Goal: Task Accomplishment & Management: Complete application form

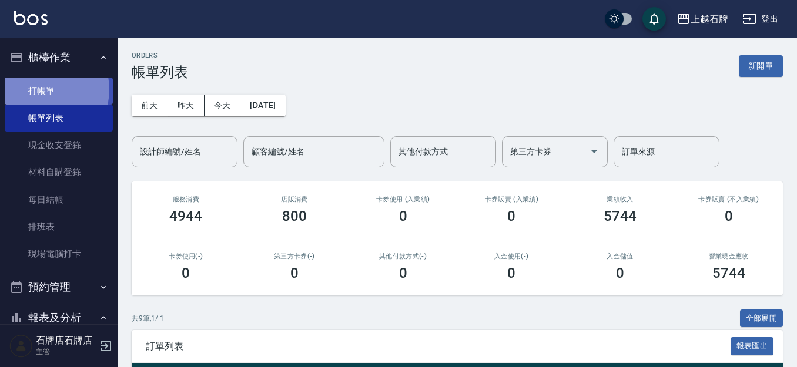
click at [43, 89] on link "打帳單" at bounding box center [59, 91] width 108 height 27
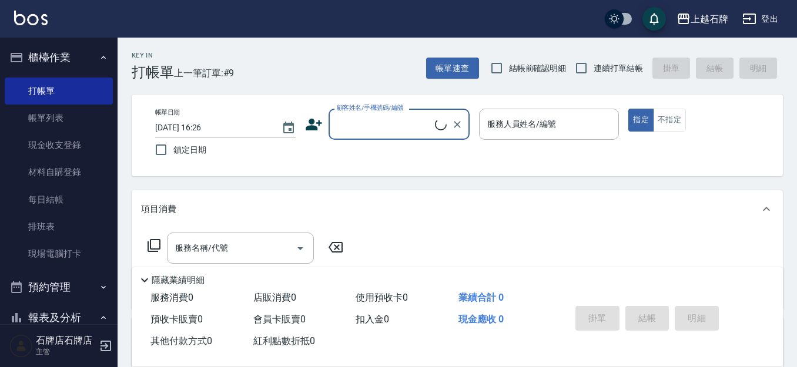
click at [414, 134] on input "顧客姓名/手機號碼/編號" at bounding box center [384, 124] width 101 height 21
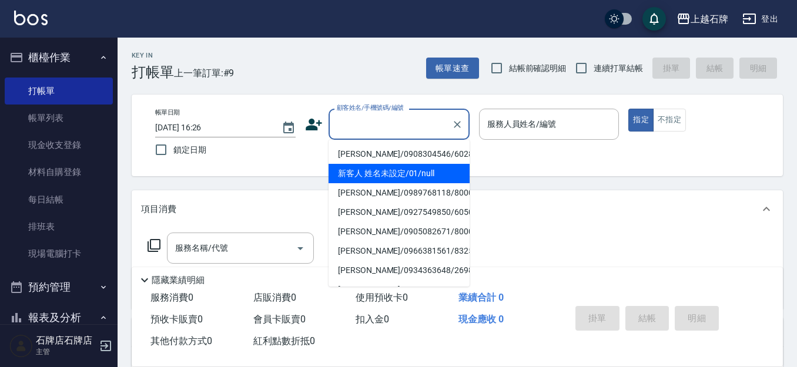
click at [443, 166] on li "新客人 姓名未設定/01/null" at bounding box center [398, 173] width 141 height 19
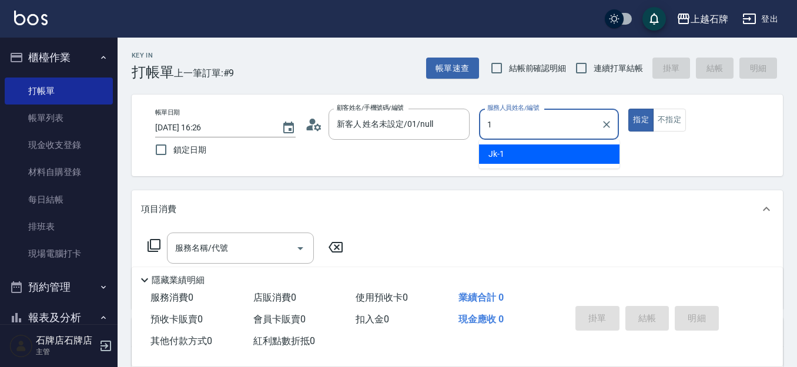
type input "新客人 姓名未設定/01/null"
click at [512, 153] on div "Jk -1" at bounding box center [549, 154] width 140 height 19
type input "Jk-1"
drag, startPoint x: 269, startPoint y: 243, endPoint x: 270, endPoint y: 254, distance: 11.2
click at [273, 240] on input "服務名稱/代號" at bounding box center [231, 248] width 119 height 21
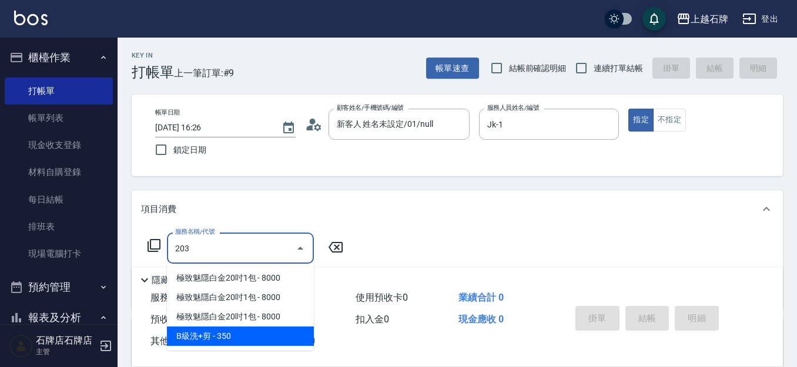
drag, startPoint x: 255, startPoint y: 340, endPoint x: 264, endPoint y: 336, distance: 9.5
click at [264, 336] on span "B級洗+剪 - 350" at bounding box center [240, 336] width 147 height 19
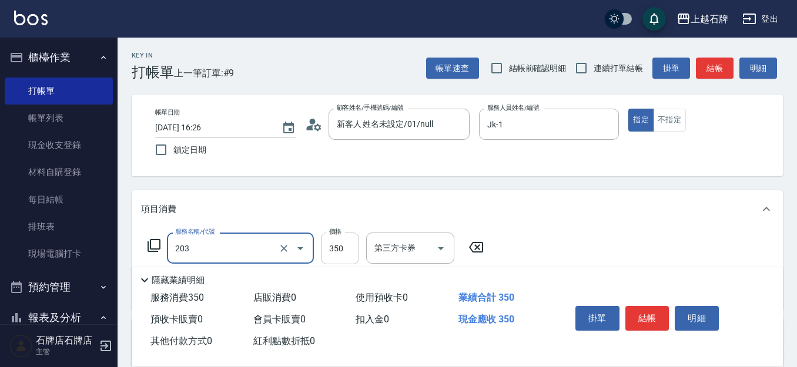
type input "203"
click at [334, 250] on input "350" at bounding box center [340, 249] width 38 height 32
type input "4"
type input "B級洗+剪(203)"
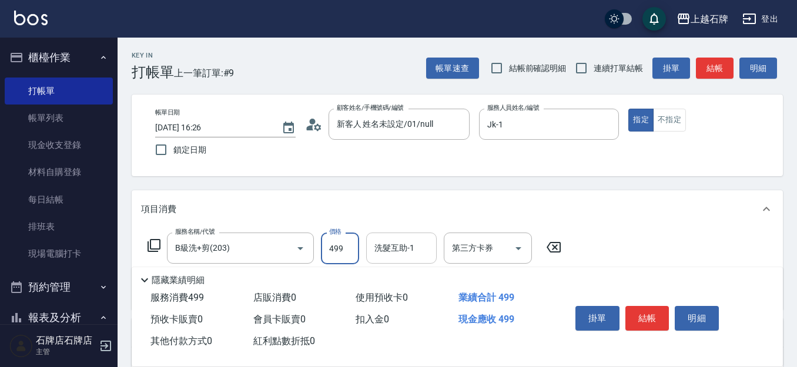
type input "499"
click at [378, 253] on div "洗髮互助-1 洗髮互助-1" at bounding box center [401, 248] width 71 height 31
type input "嘉芸-22"
click at [673, 315] on div "掛單 結帳 明細" at bounding box center [647, 319] width 153 height 37
click at [662, 317] on button "結帳" at bounding box center [647, 318] width 44 height 25
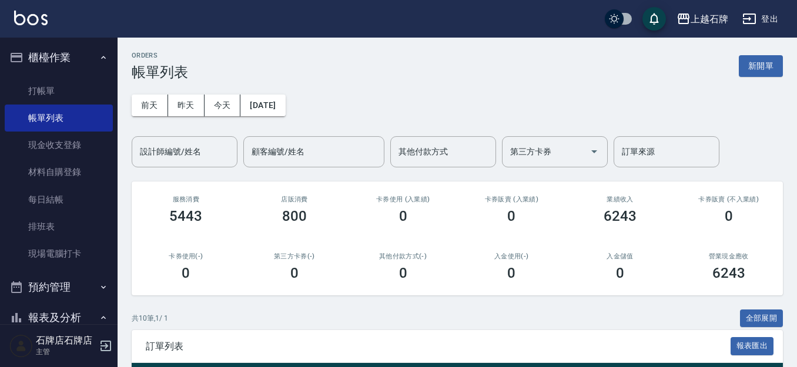
scroll to position [294, 0]
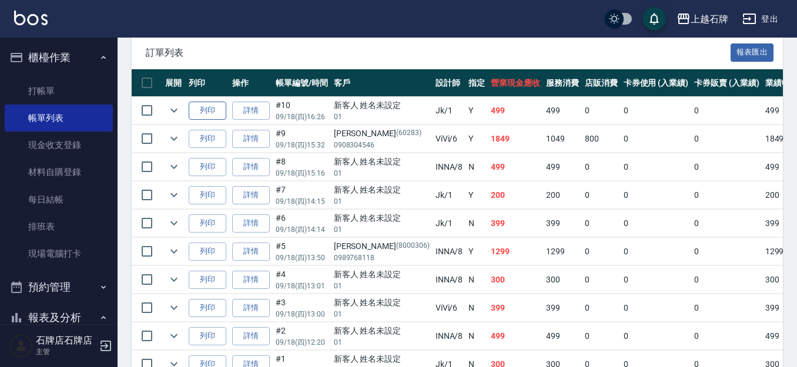
click at [208, 104] on button "列印" at bounding box center [208, 111] width 38 height 18
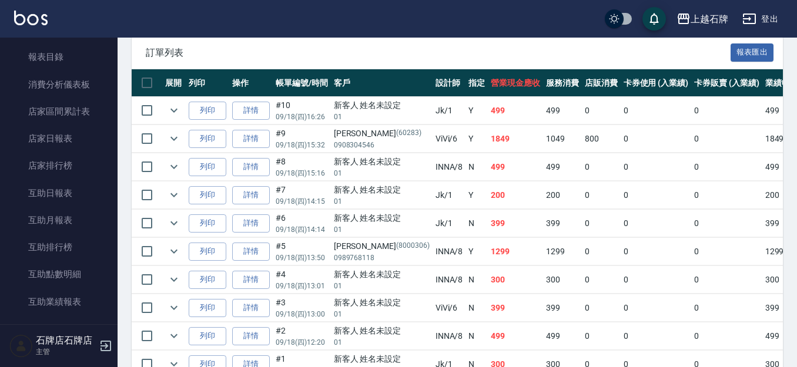
scroll to position [529, 0]
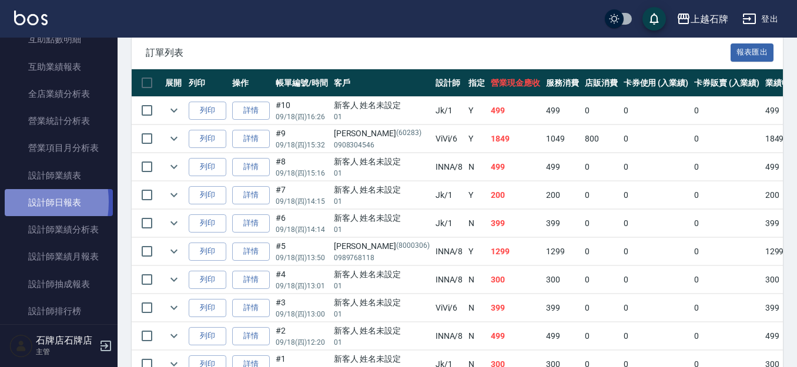
click at [6, 202] on link "設計師日報表" at bounding box center [59, 202] width 108 height 27
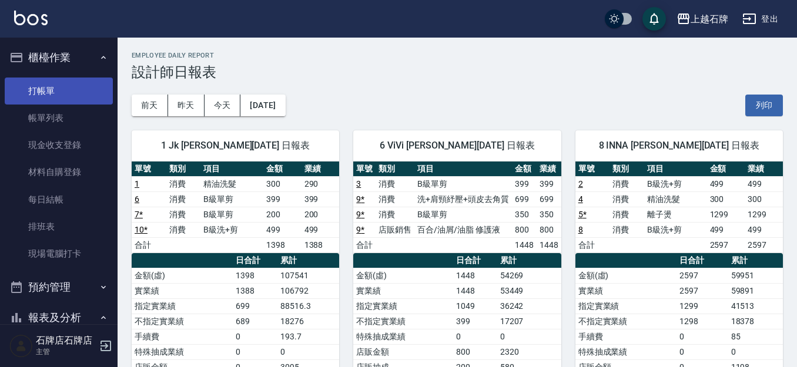
click at [51, 88] on link "打帳單" at bounding box center [59, 91] width 108 height 27
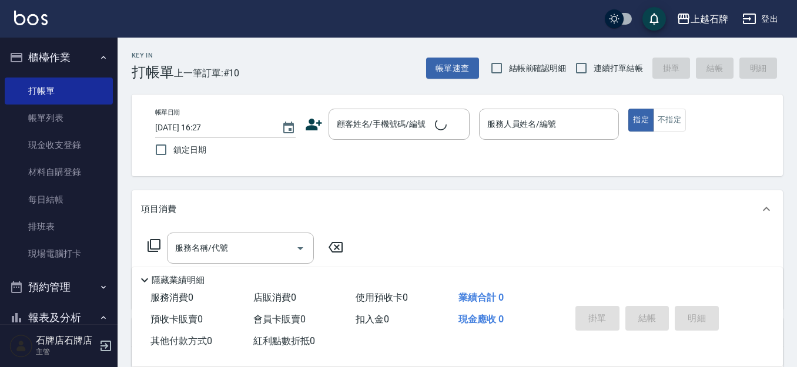
click at [344, 79] on div "Key In 打帳單 上一筆訂單:#10 帳單速查 結帳前確認明細 連續打單結帳 掛單 結帳 明細" at bounding box center [450, 59] width 665 height 43
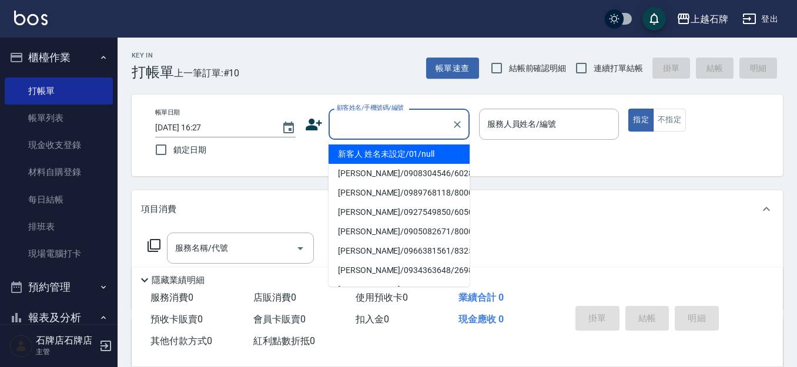
click at [370, 115] on div "顧客姓名/手機號碼/編號 顧客姓名/手機號碼/編號" at bounding box center [398, 124] width 141 height 31
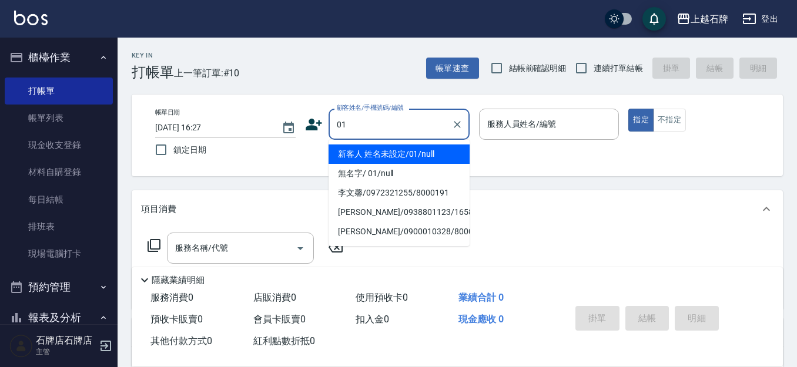
type input "01"
type input "6"
type input "新客人 姓名未設定/01/null"
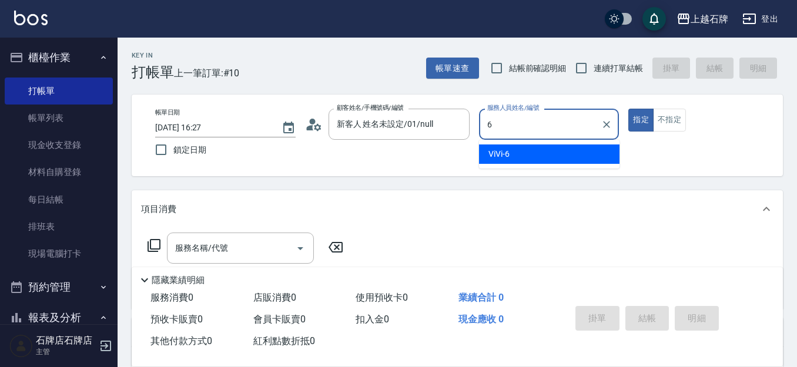
type input "6"
type button "true"
type input "ViVi-6"
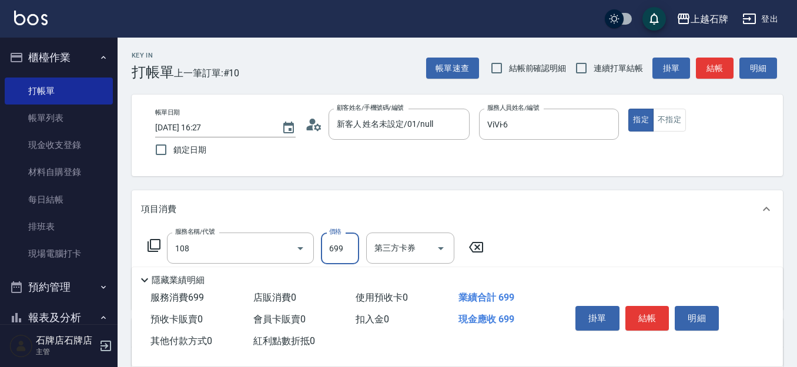
type input "洗+肩頸紓壓+頭皮去角質(108)"
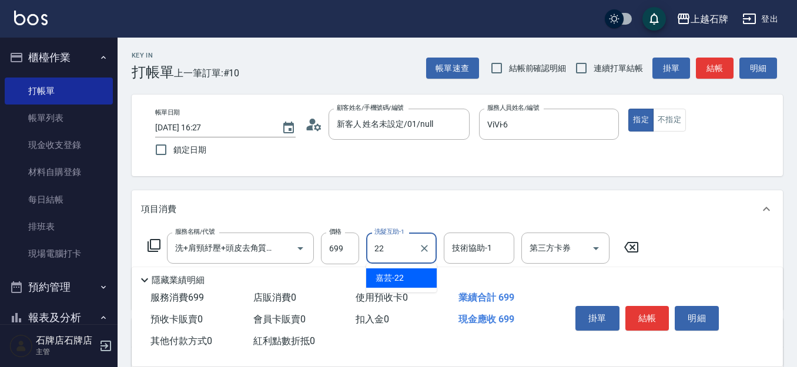
type input "嘉芸-22"
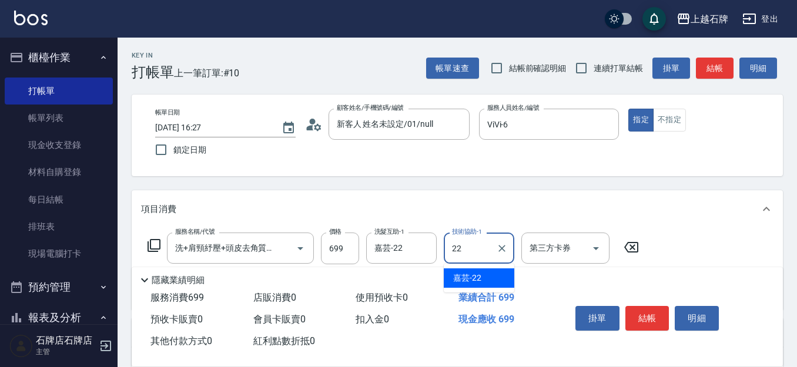
type input "嘉芸-22"
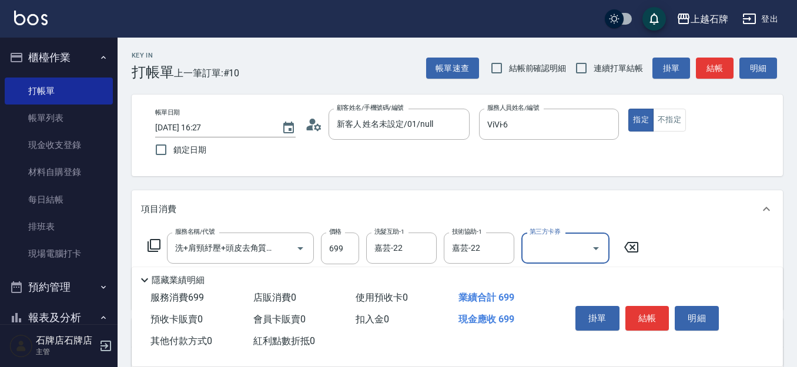
click at [718, 61] on button "結帳" at bounding box center [715, 69] width 38 height 22
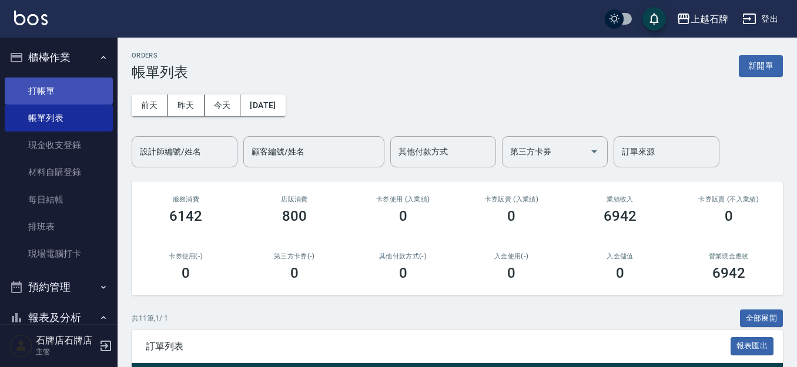
click at [42, 86] on link "打帳單" at bounding box center [59, 91] width 108 height 27
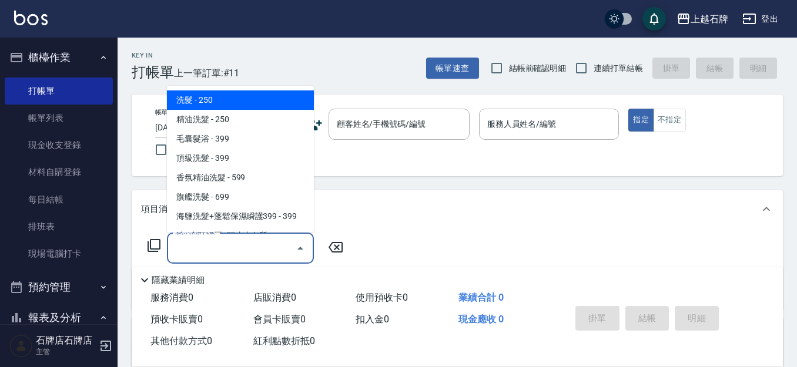
drag, startPoint x: 203, startPoint y: 246, endPoint x: 205, endPoint y: 253, distance: 6.9
click at [205, 253] on input "服務名稱/代號" at bounding box center [231, 248] width 119 height 21
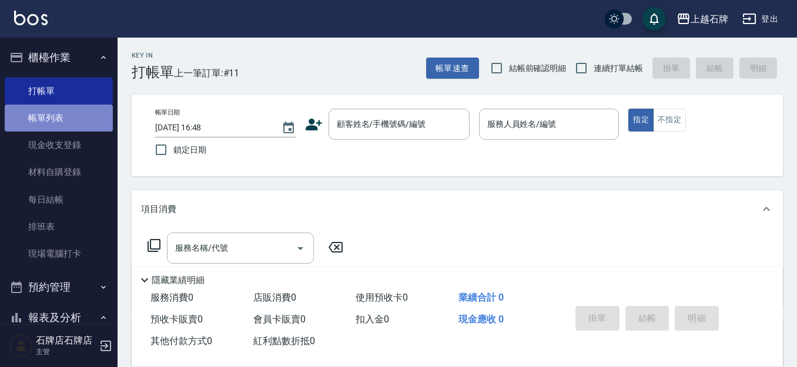
click at [73, 125] on link "帳單列表" at bounding box center [59, 118] width 108 height 27
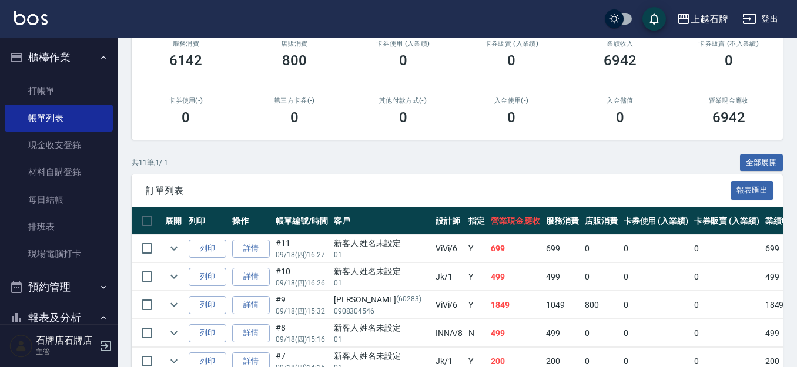
scroll to position [176, 0]
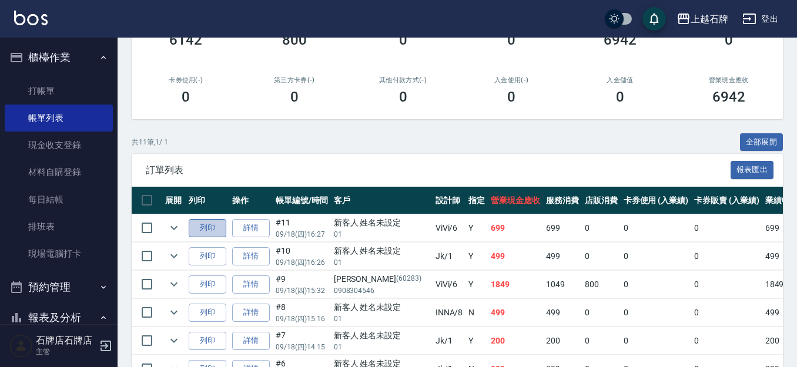
click at [220, 224] on button "列印" at bounding box center [208, 228] width 38 height 18
